Goal: Information Seeking & Learning: Learn about a topic

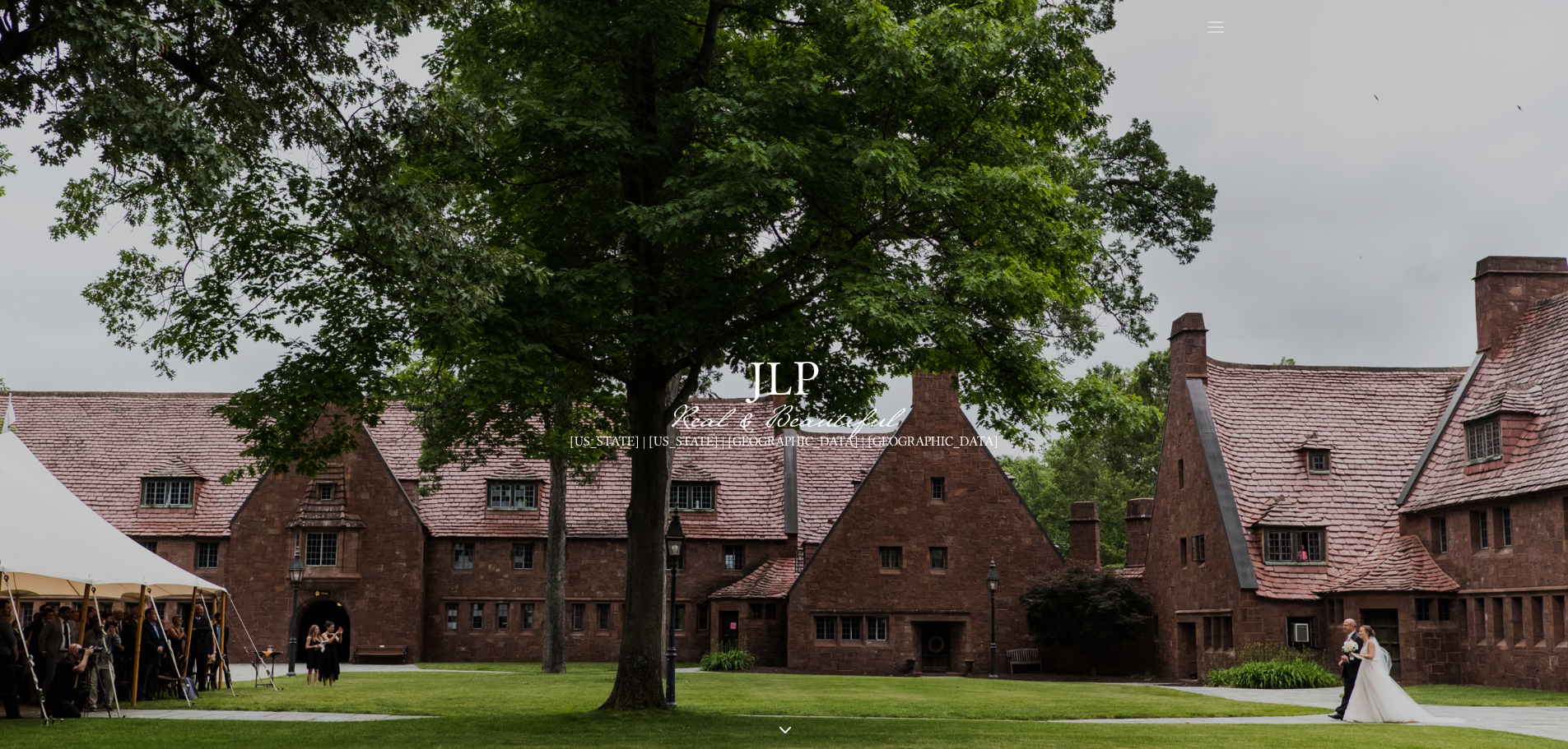
click at [1224, 25] on span at bounding box center [1215, 28] width 26 height 26
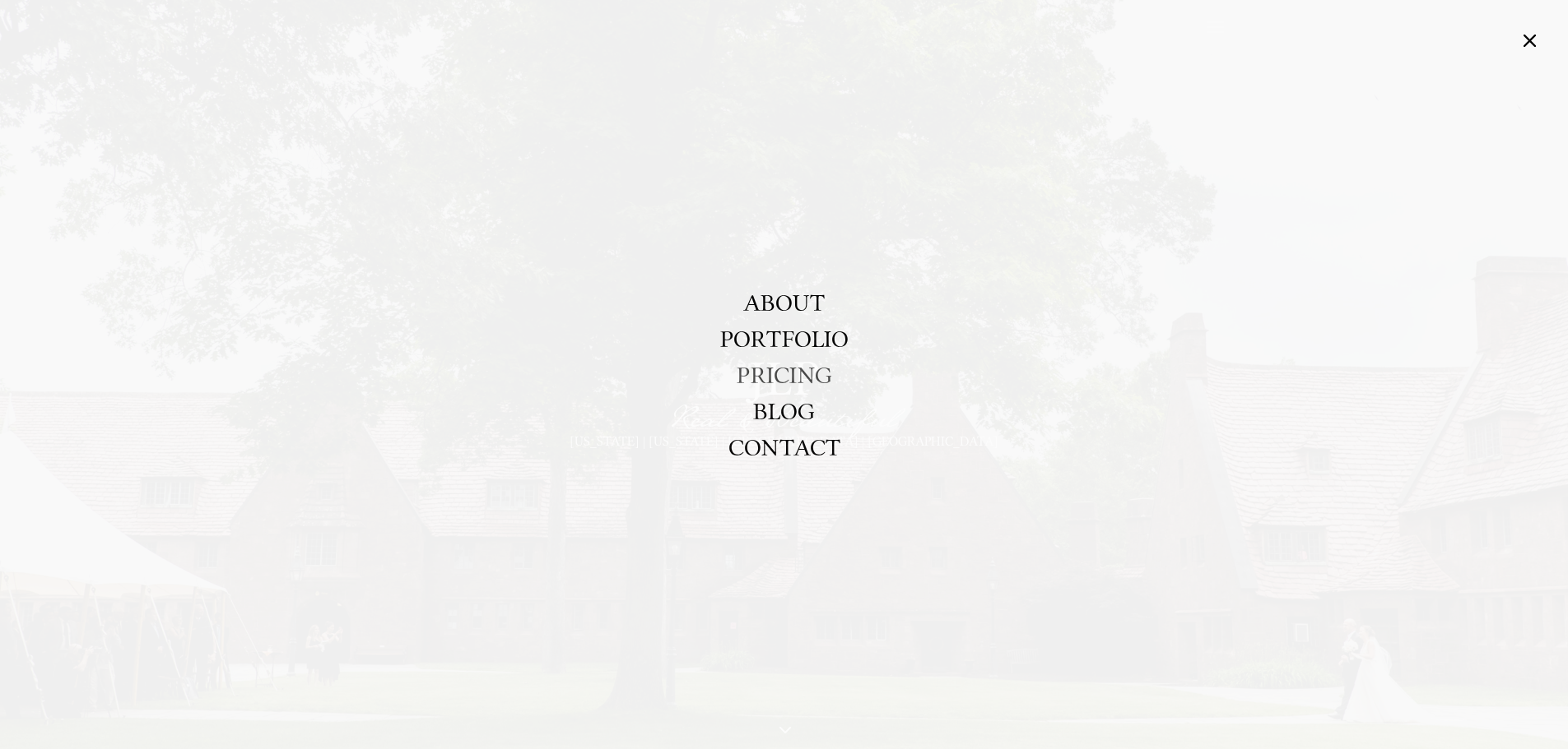
click at [774, 364] on link "PRICING" at bounding box center [784, 375] width 95 height 36
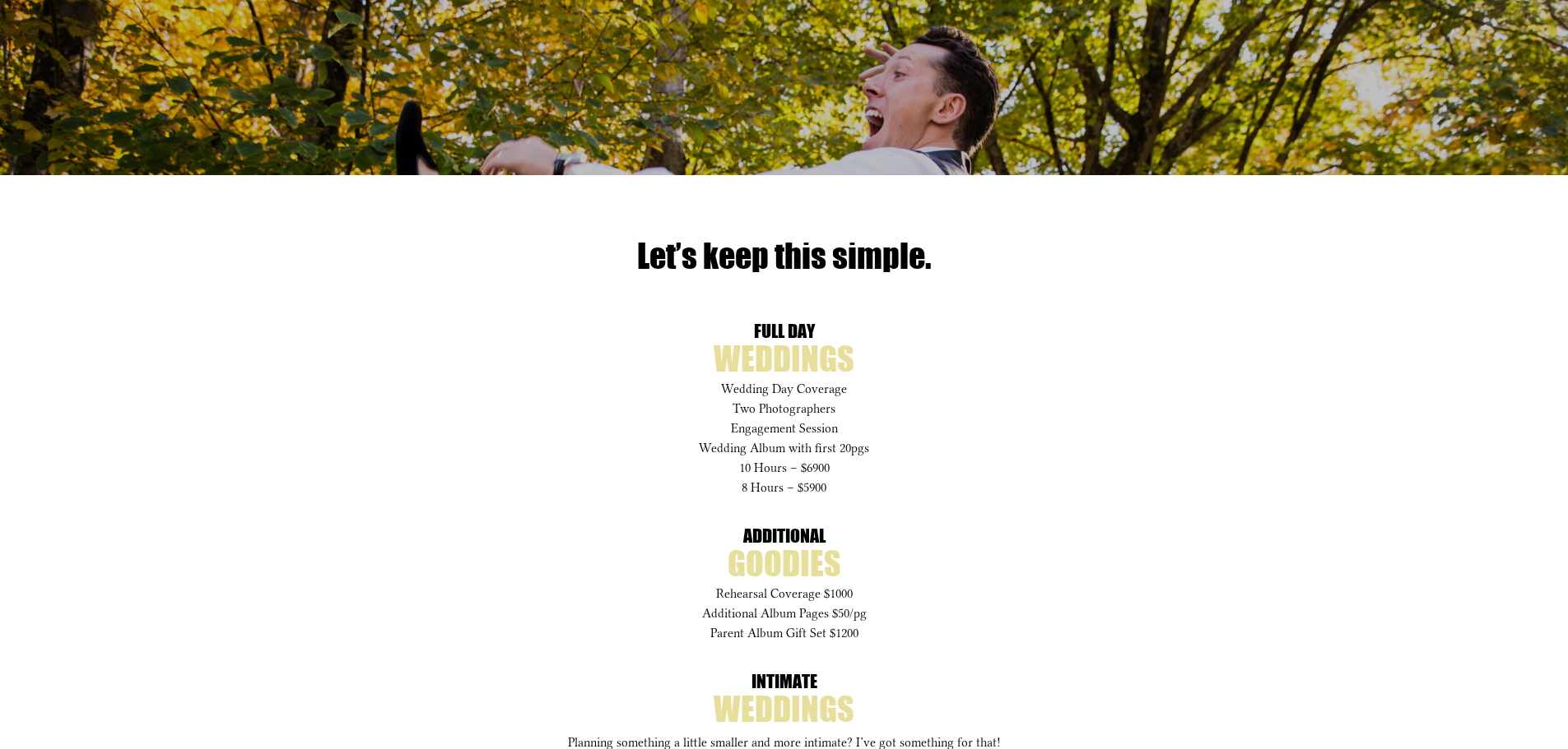
scroll to position [658, 0]
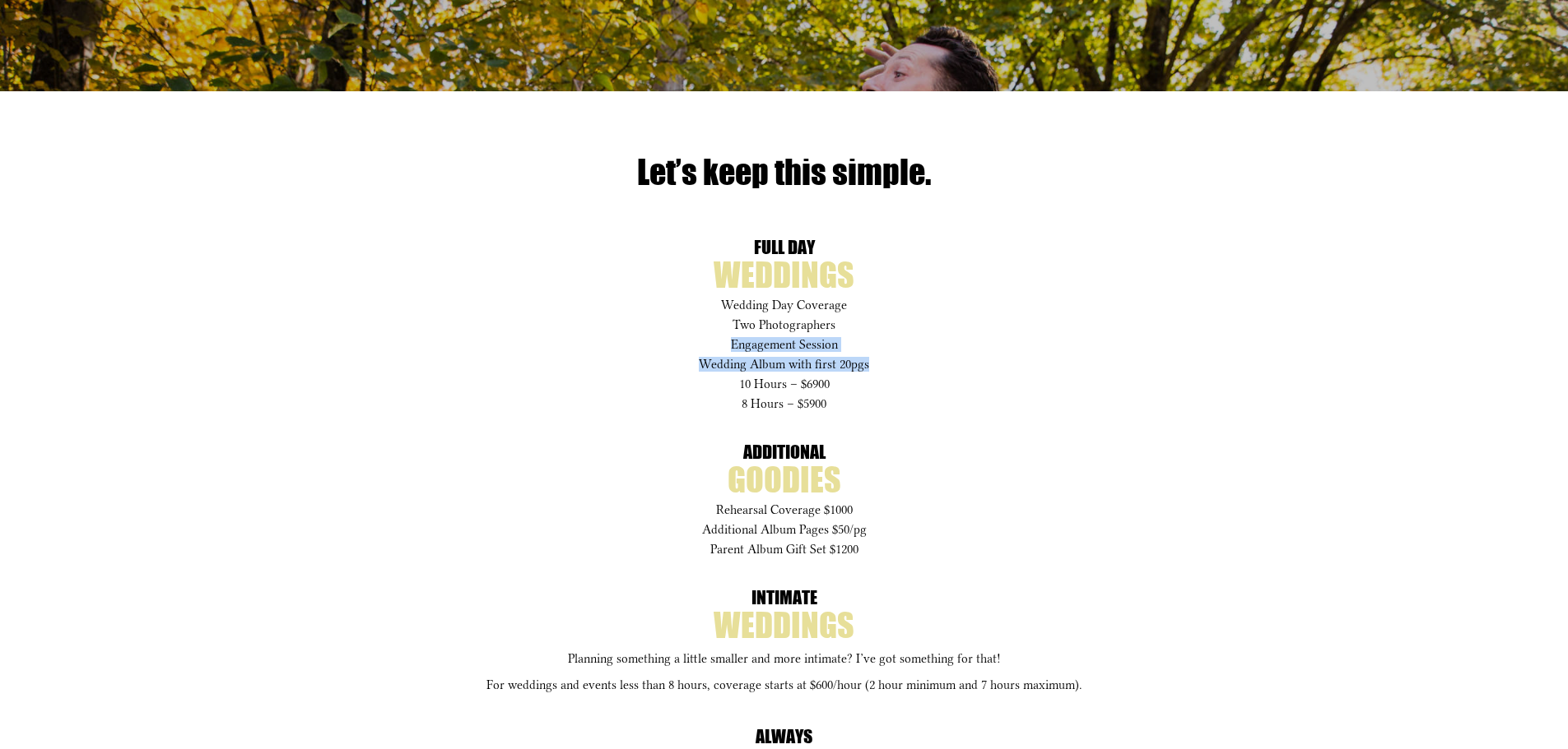
drag, startPoint x: 697, startPoint y: 361, endPoint x: 900, endPoint y: 368, distance: 203.1
click at [899, 364] on div "full day weddings Wedding Day Coverage Two Photographers Engagement Session Wed…" at bounding box center [784, 324] width 889 height 163
click at [898, 383] on p "10 Hours – $6900" at bounding box center [784, 390] width 889 height 20
drag, startPoint x: 857, startPoint y: 401, endPoint x: 698, endPoint y: 381, distance: 160.3
click at [698, 381] on div "full day weddings Wedding Day Coverage Two Photographers Engagement Session Wed…" at bounding box center [784, 324] width 889 height 163
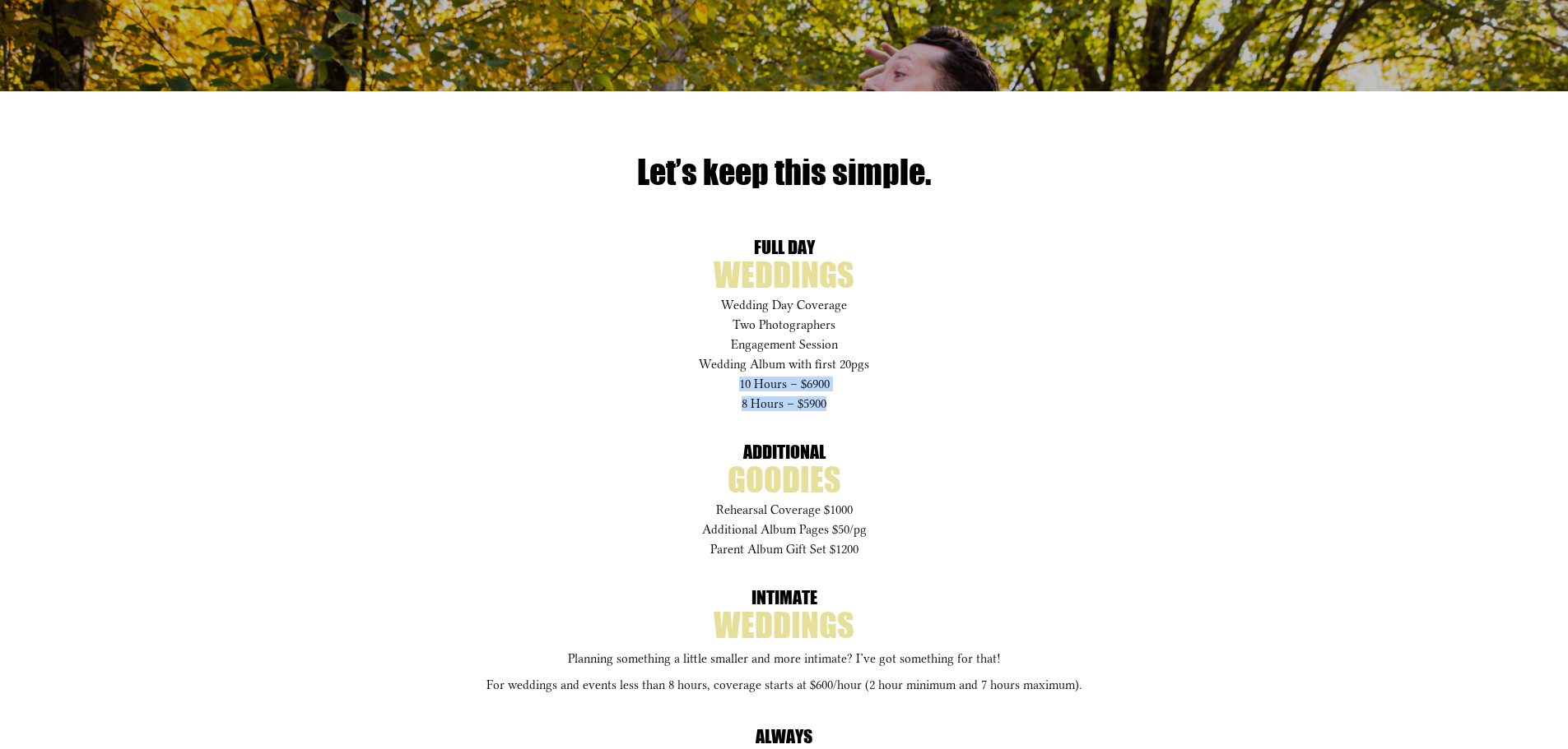
click at [698, 381] on p "10 Hours – $6900" at bounding box center [784, 390] width 889 height 20
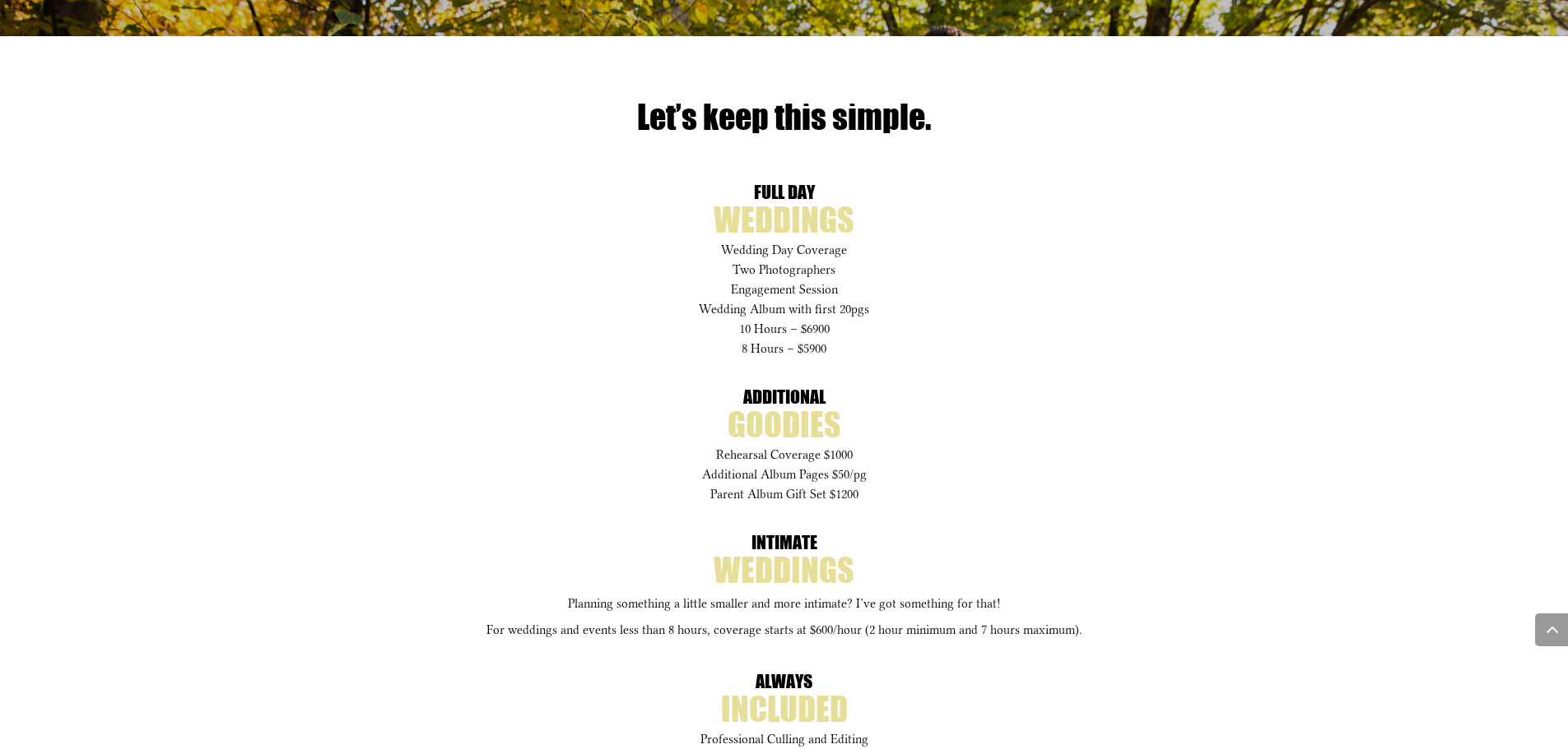
scroll to position [823, 0]
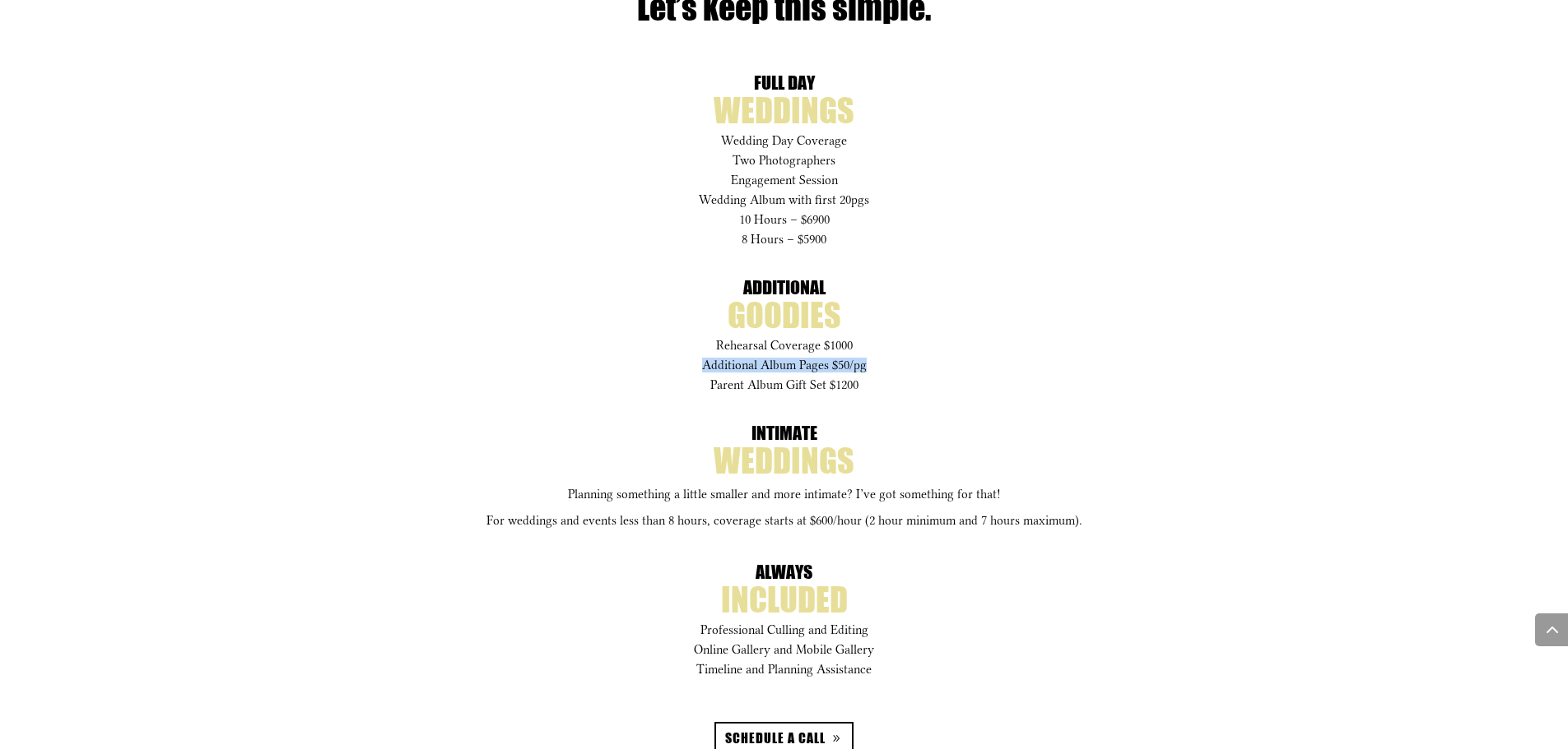
drag, startPoint x: 704, startPoint y: 366, endPoint x: 935, endPoint y: 369, distance: 231.0
click at [935, 369] on p "Additional Album Pages $50/pg" at bounding box center [784, 371] width 889 height 20
drag, startPoint x: 946, startPoint y: 391, endPoint x: 955, endPoint y: 405, distance: 16.6
click at [955, 405] on div "full day weddings Wedding Day Coverage Two Photographers Engagement Session Wed…" at bounding box center [784, 417] width 889 height 677
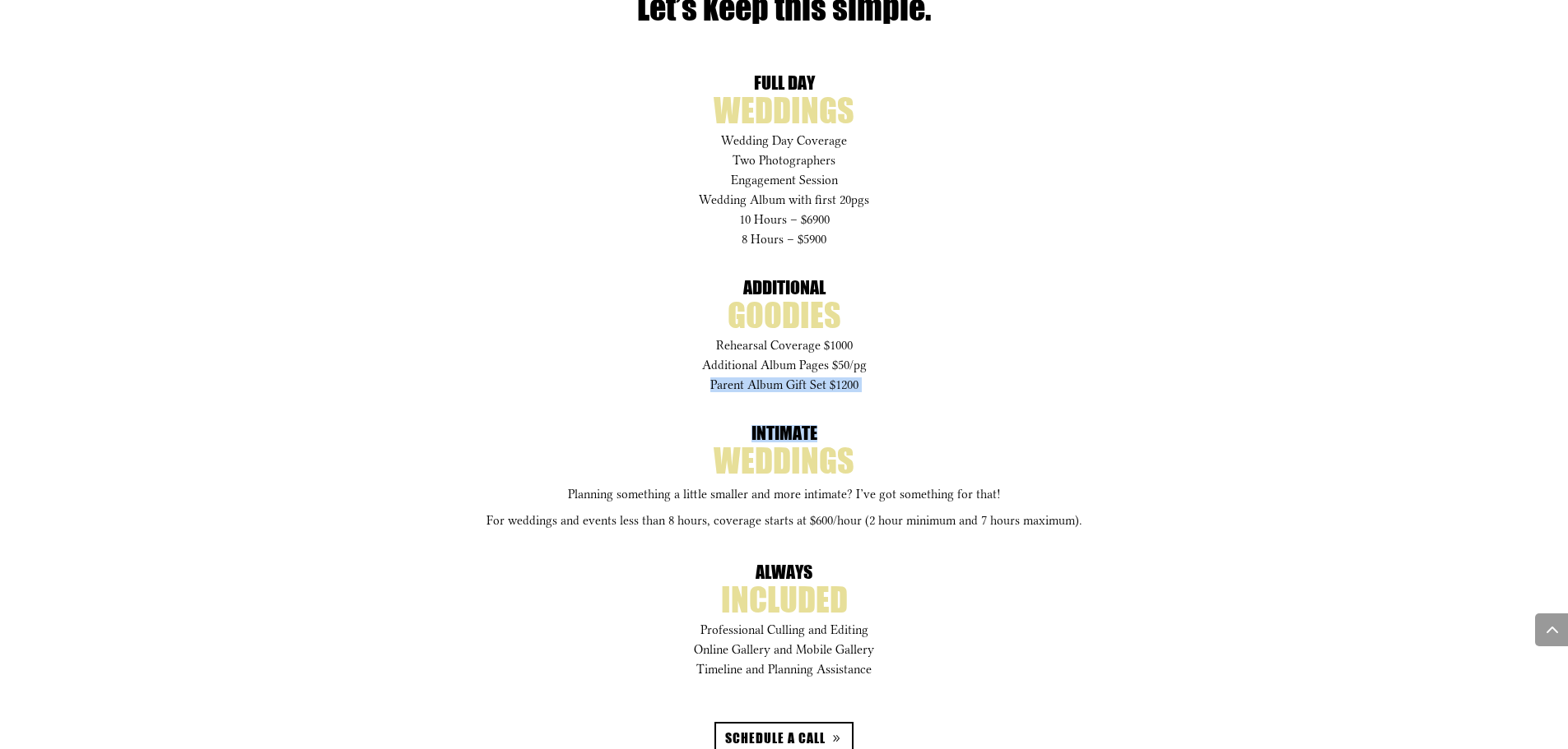
click at [955, 405] on div "full day weddings Wedding Day Coverage Two Photographers Engagement Session Wed…" at bounding box center [784, 417] width 889 height 677
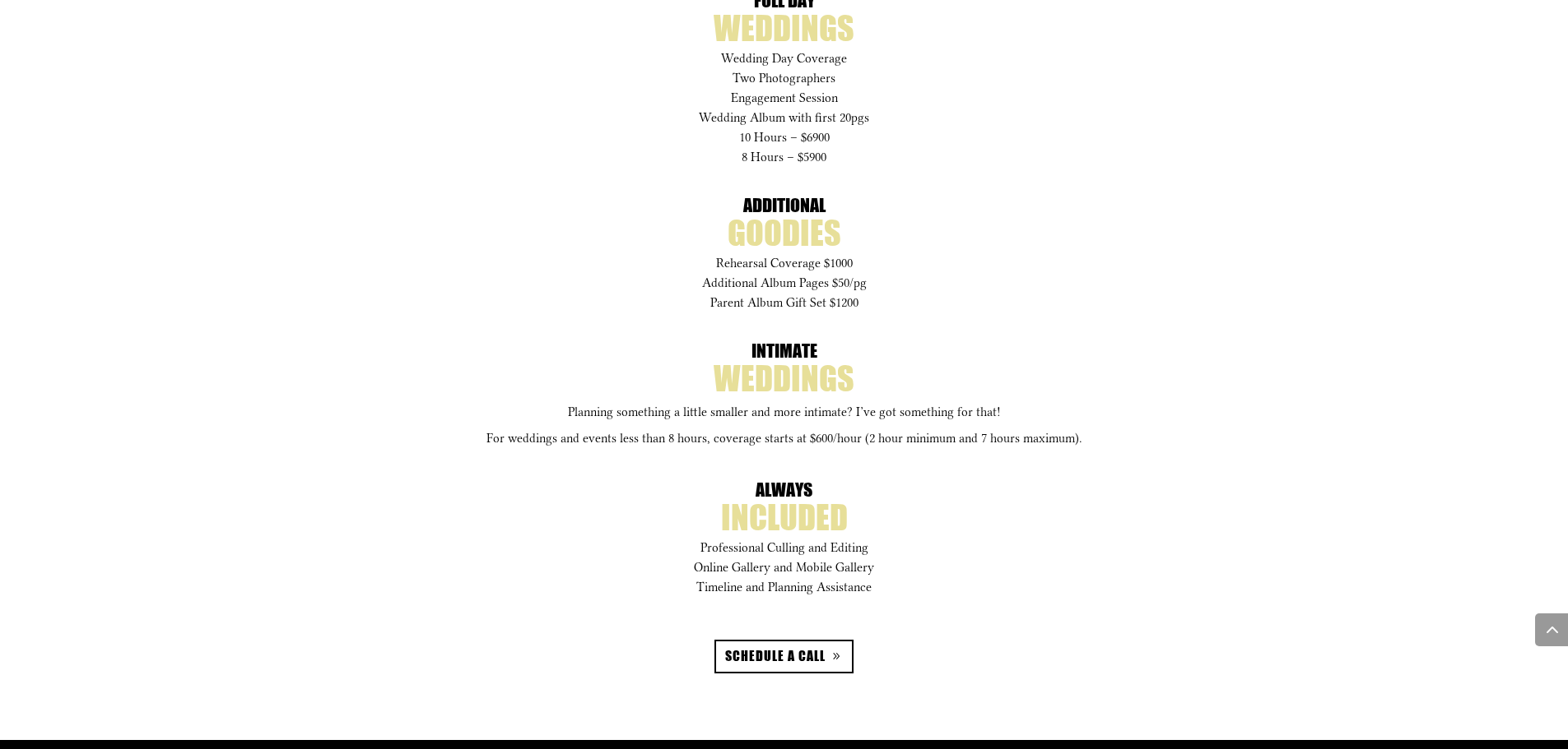
drag, startPoint x: 439, startPoint y: 449, endPoint x: 1089, endPoint y: 442, distance: 650.0
click at [1089, 442] on div "full day weddings Wedding Day Coverage Two Photographers Engagement Session Wed…" at bounding box center [784, 335] width 889 height 677
click at [1089, 442] on p "For weddings and events less than 8 hours, coverage starts at $600/hour (2 hour…" at bounding box center [784, 438] width 889 height 13
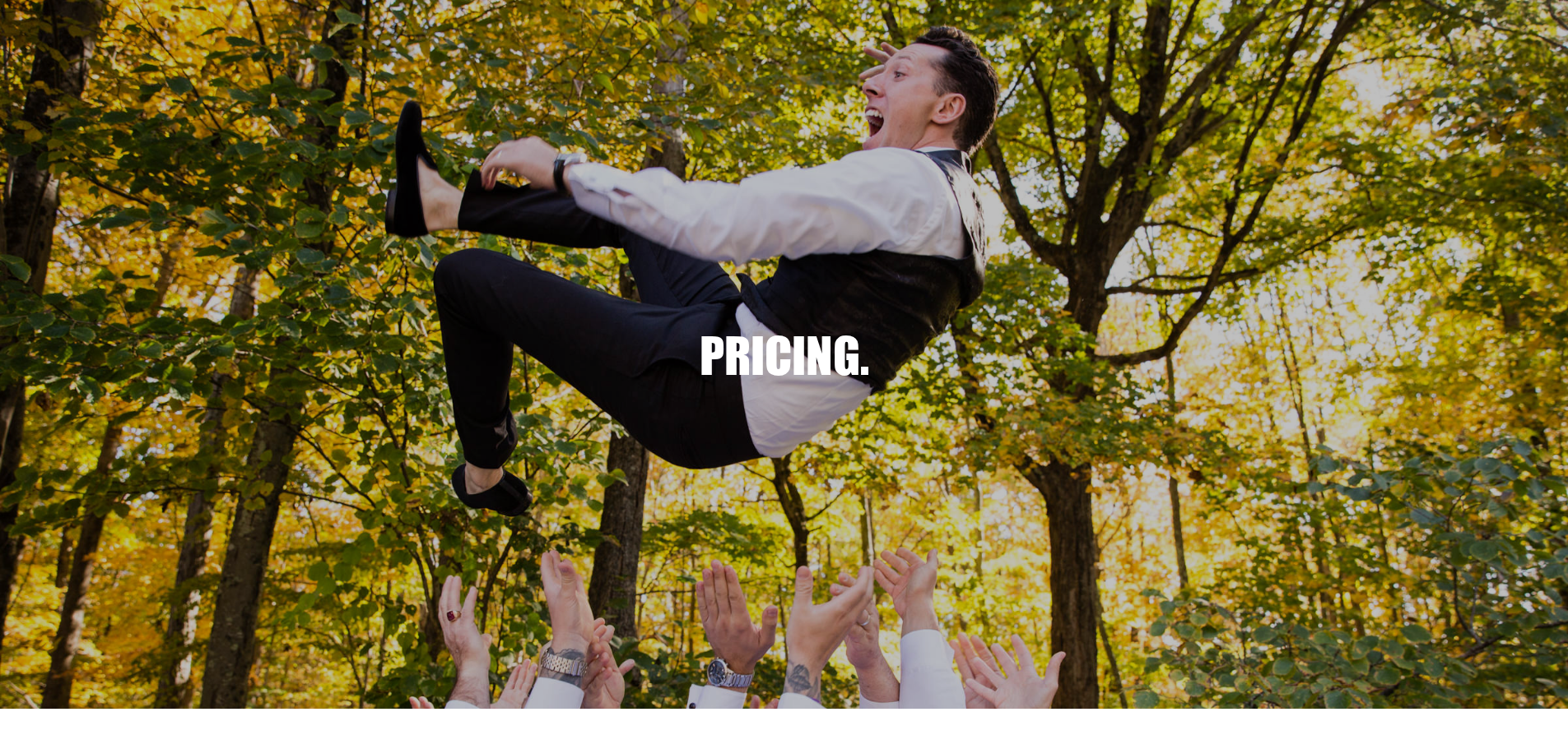
scroll to position [0, 0]
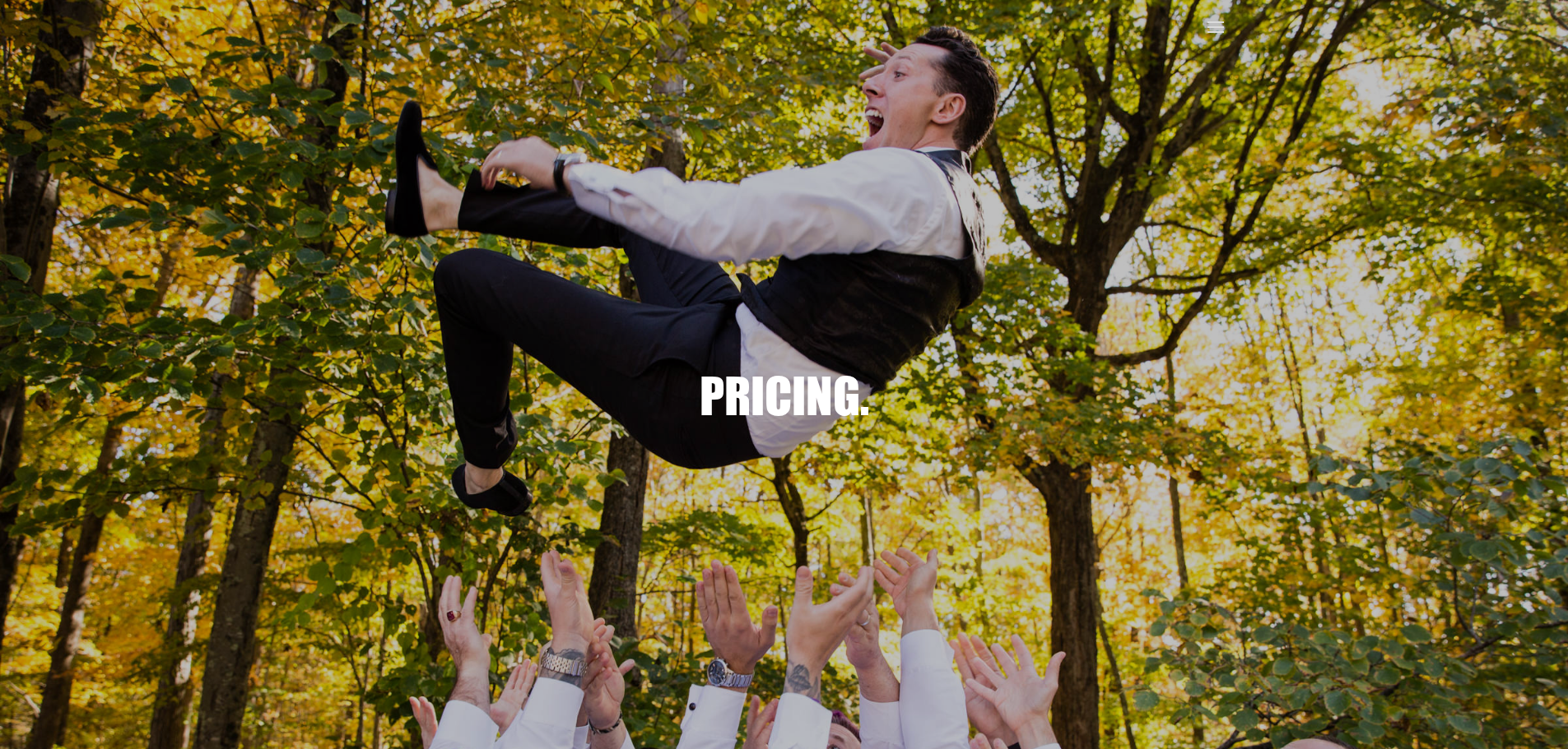
click at [1222, 22] on span at bounding box center [1215, 28] width 26 height 26
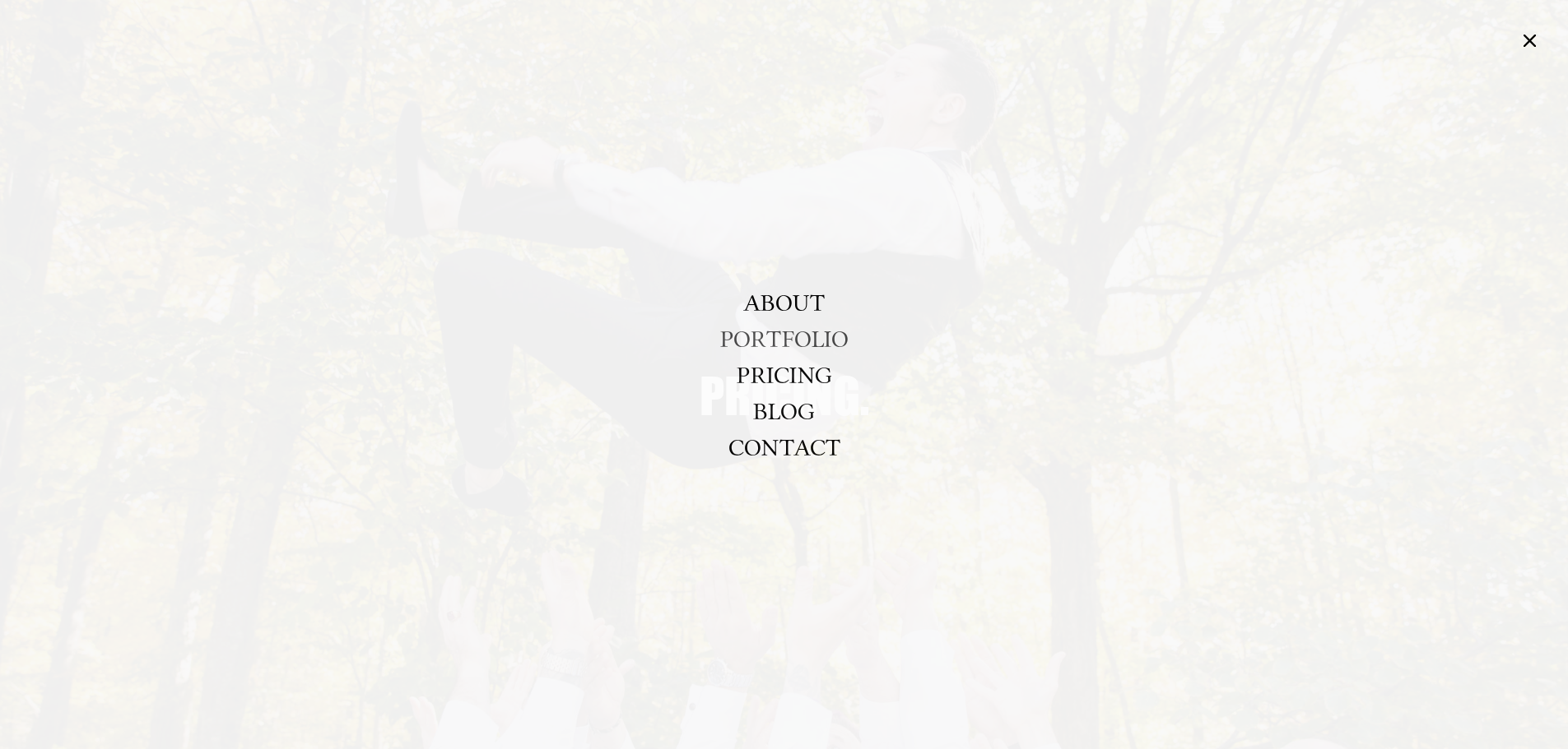
click at [773, 336] on link "PORTFOLIO" at bounding box center [784, 339] width 128 height 36
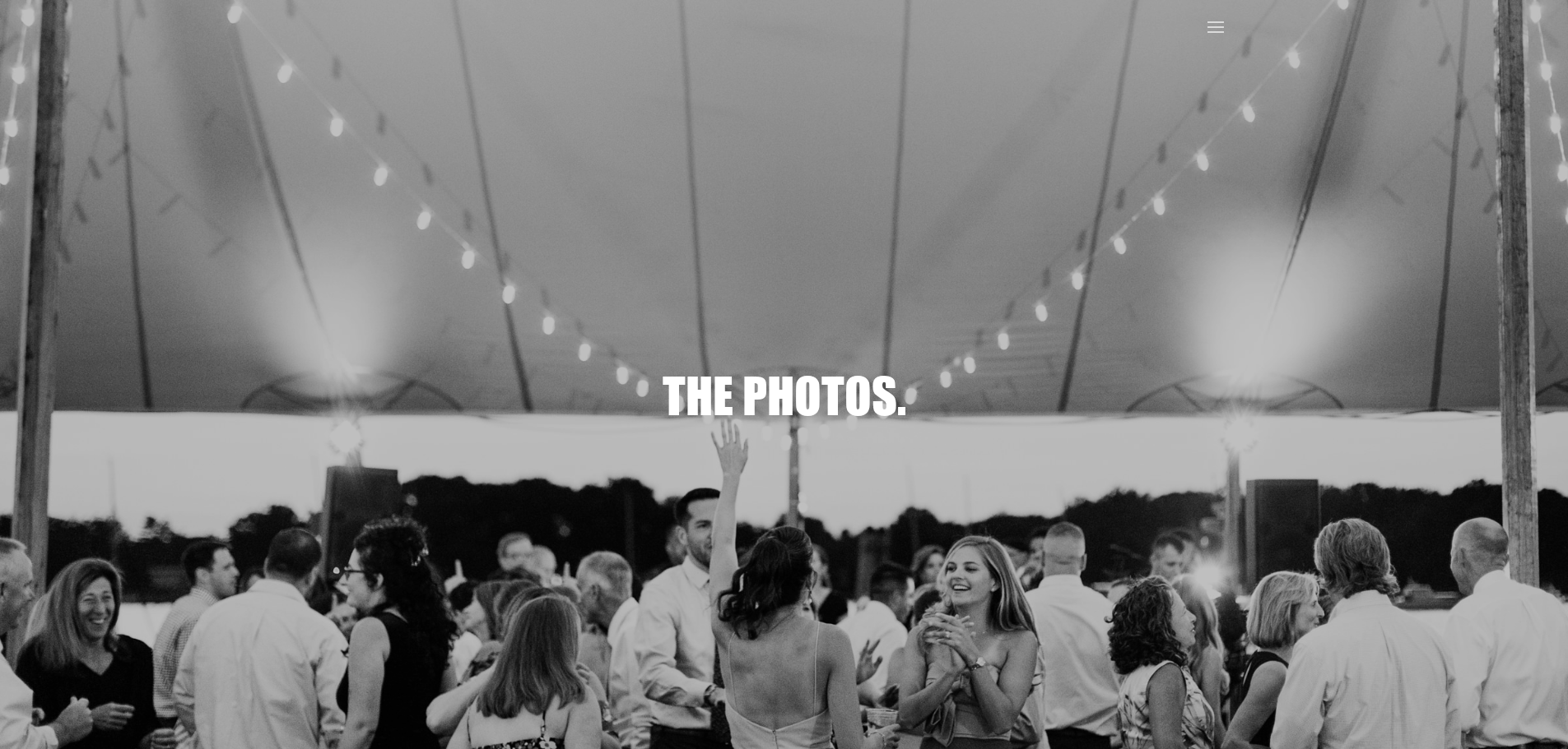
click at [1214, 22] on span at bounding box center [1215, 28] width 26 height 26
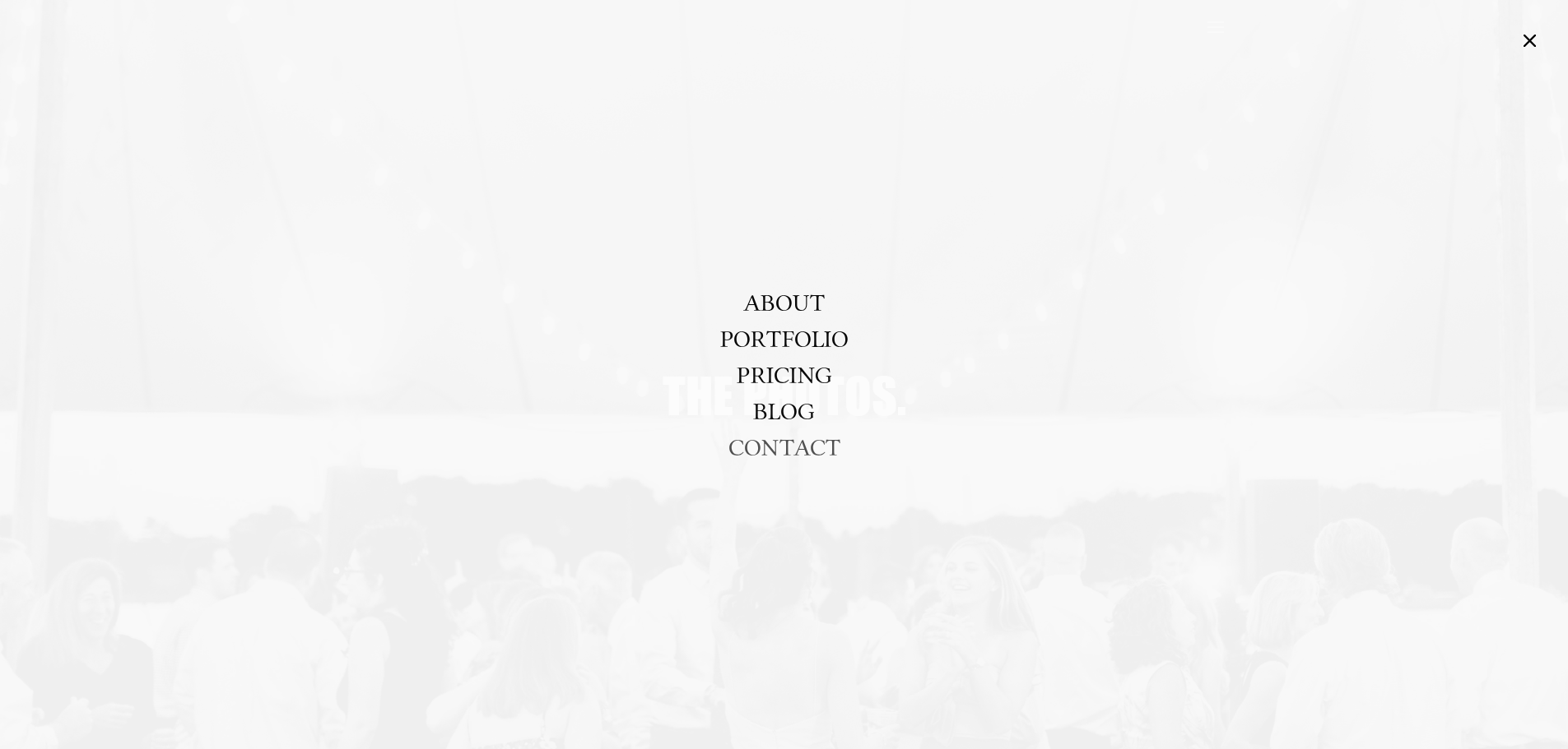
click at [813, 449] on link "CONTACT" at bounding box center [784, 447] width 112 height 36
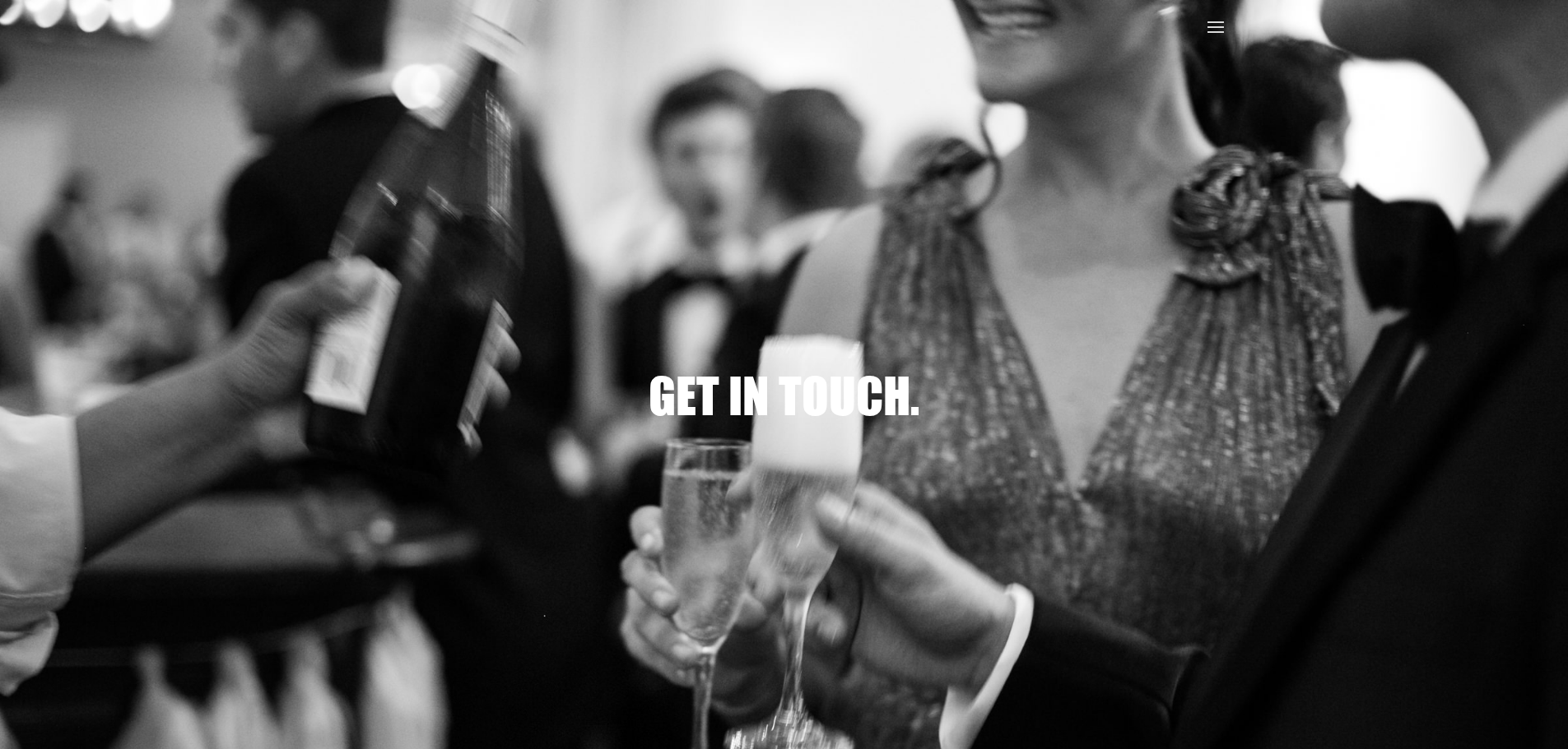
click at [1206, 26] on span at bounding box center [1215, 28] width 26 height 26
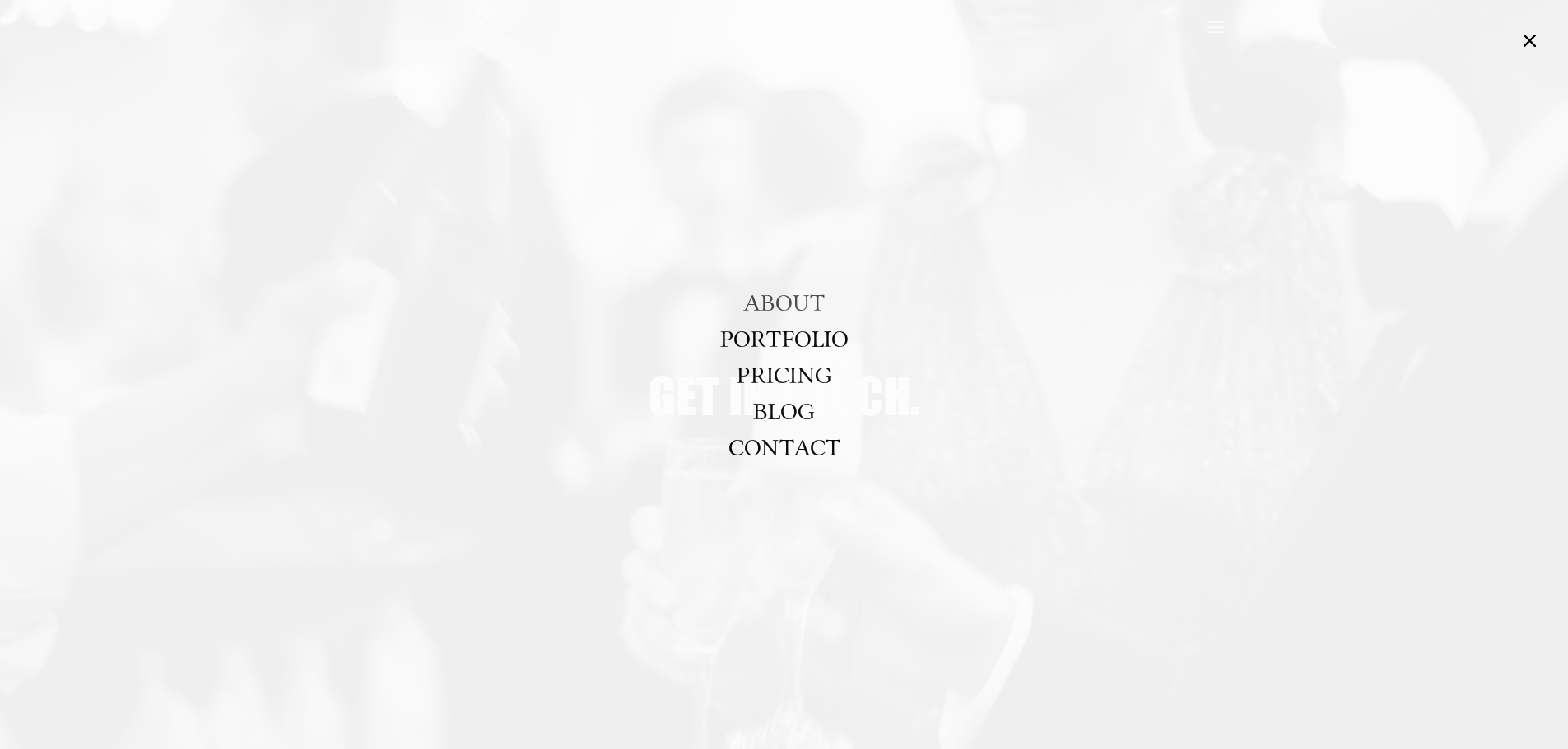
click at [798, 310] on link "ABOUT" at bounding box center [784, 303] width 81 height 36
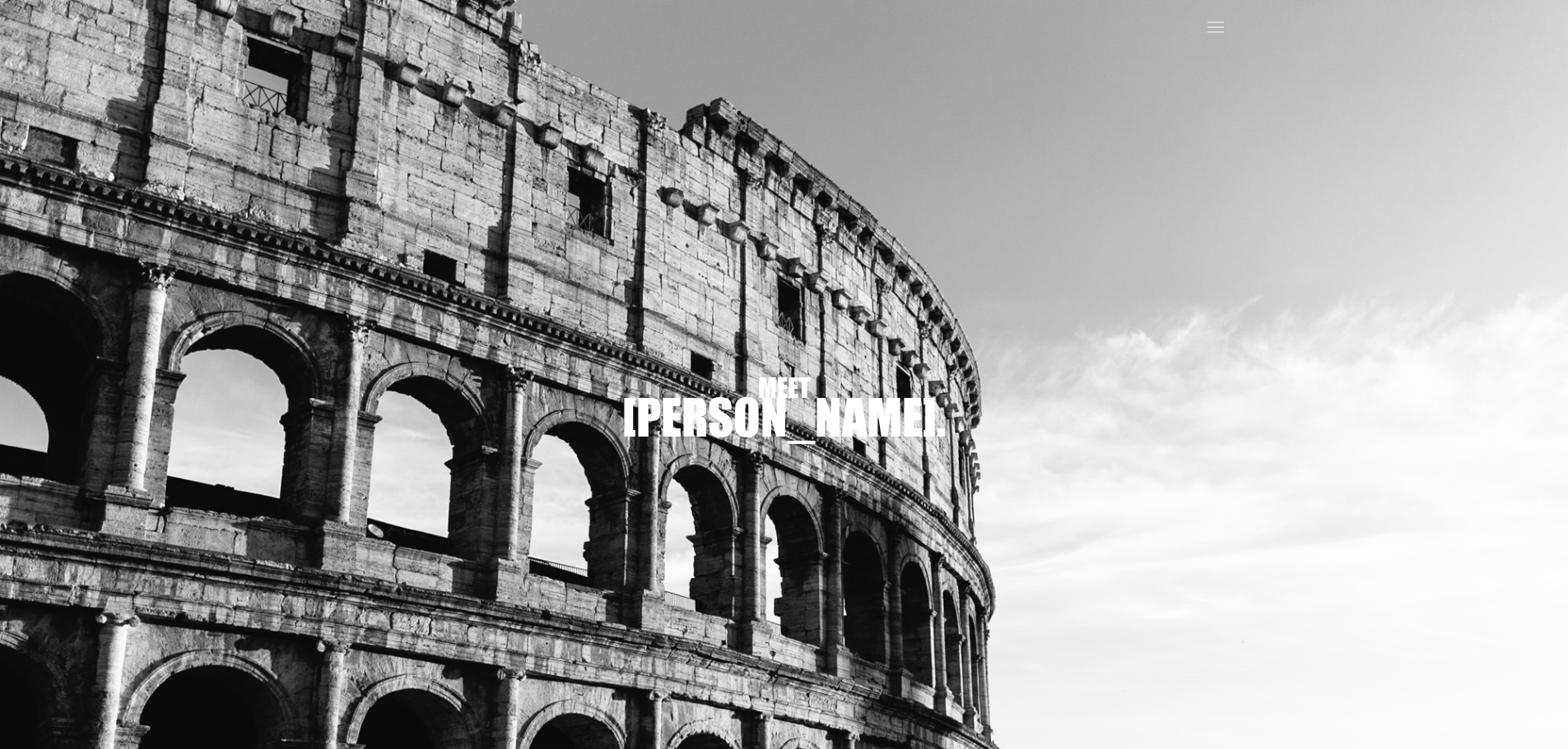
click at [1211, 9] on div at bounding box center [1215, 28] width 26 height 56
click at [1210, 29] on span at bounding box center [1215, 28] width 26 height 26
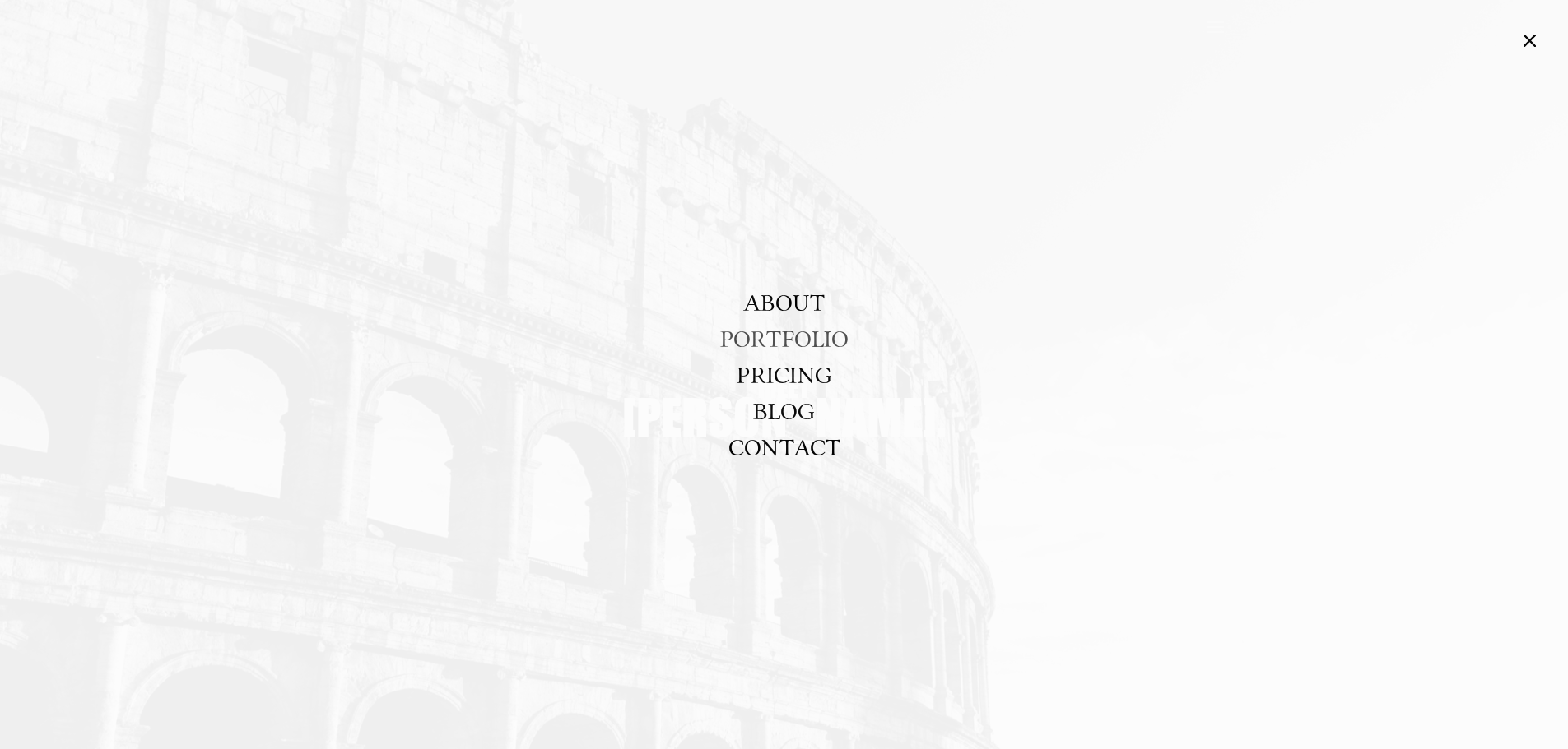
click at [752, 336] on link "PORTFOLIO" at bounding box center [784, 339] width 128 height 36
